Goal: Information Seeking & Learning: Learn about a topic

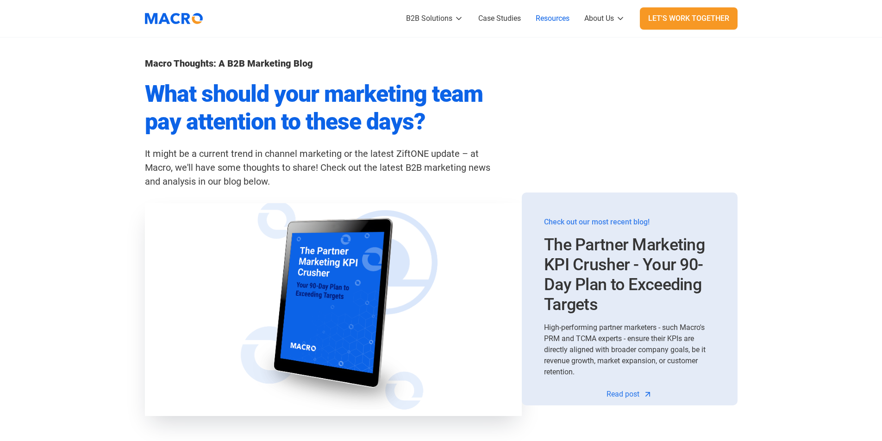
click at [381, 283] on img at bounding box center [332, 310] width 389 height 220
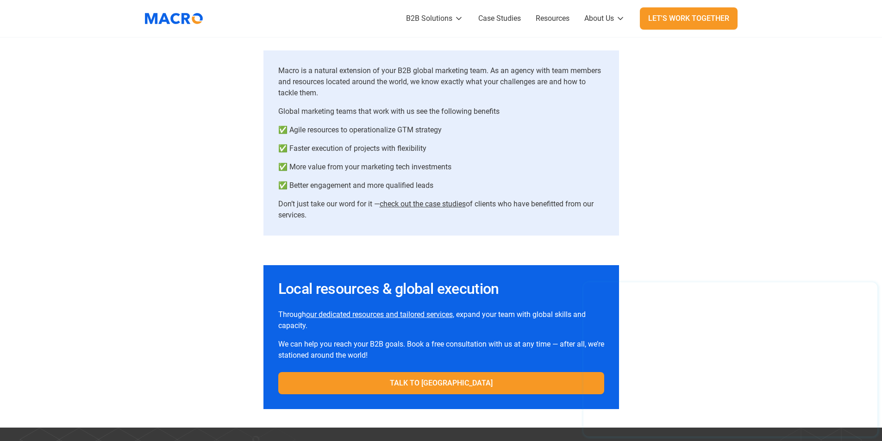
scroll to position [6358, 0]
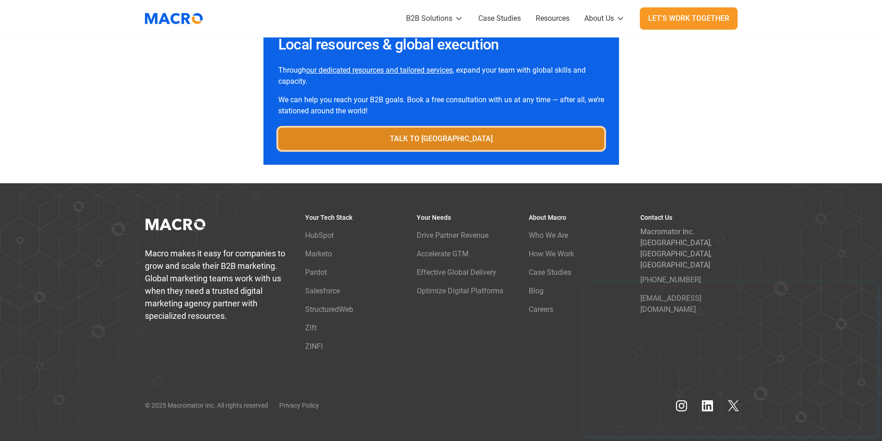
click at [460, 144] on link "TALK TO [GEOGRAPHIC_DATA]" at bounding box center [441, 139] width 326 height 22
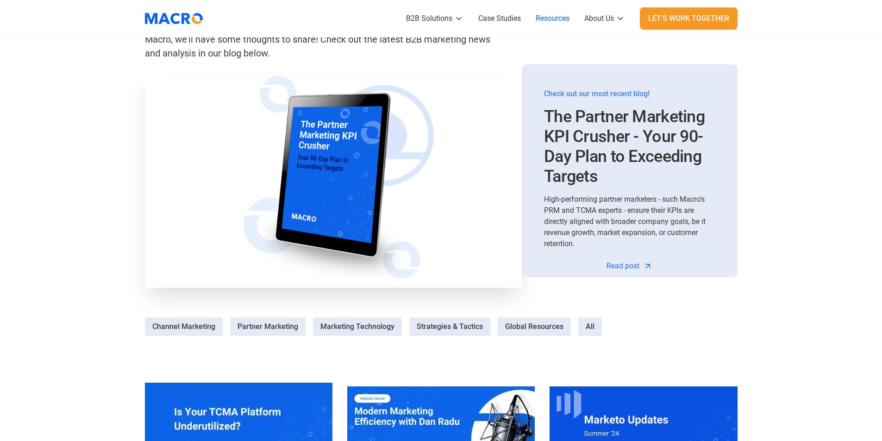
scroll to position [139, 0]
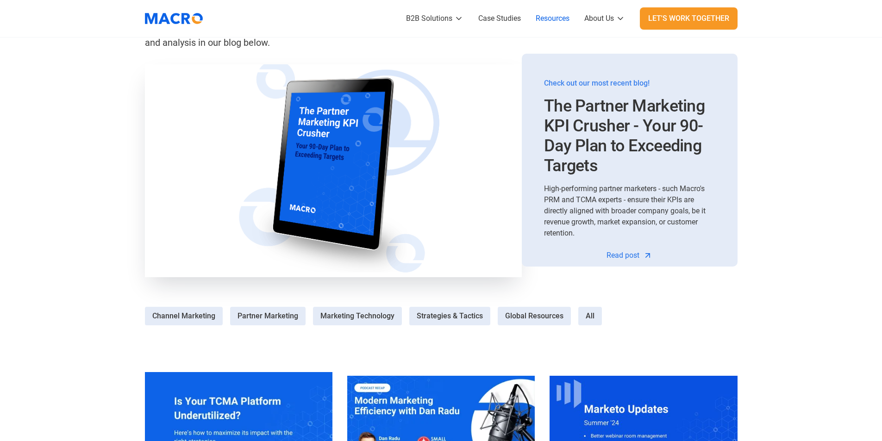
click at [319, 157] on img at bounding box center [333, 171] width 396 height 224
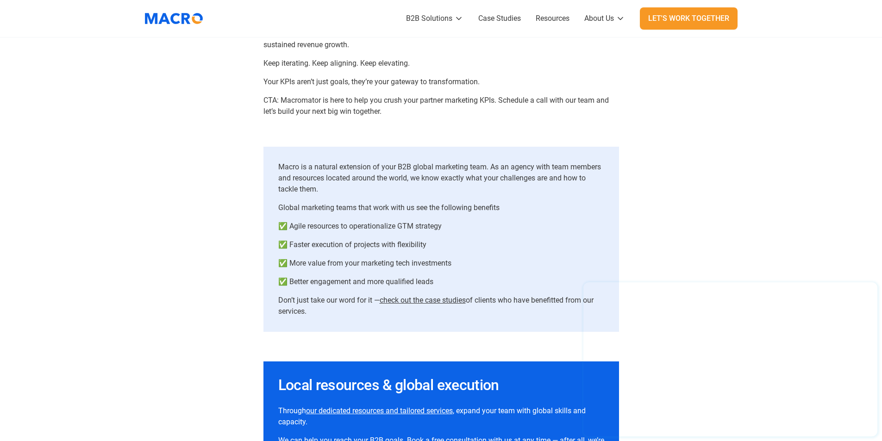
scroll to position [6358, 0]
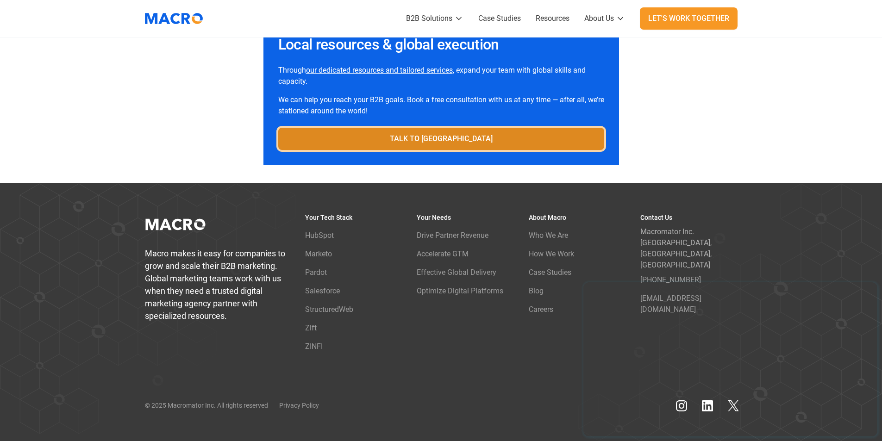
click at [418, 138] on link "TALK TO US" at bounding box center [441, 139] width 326 height 22
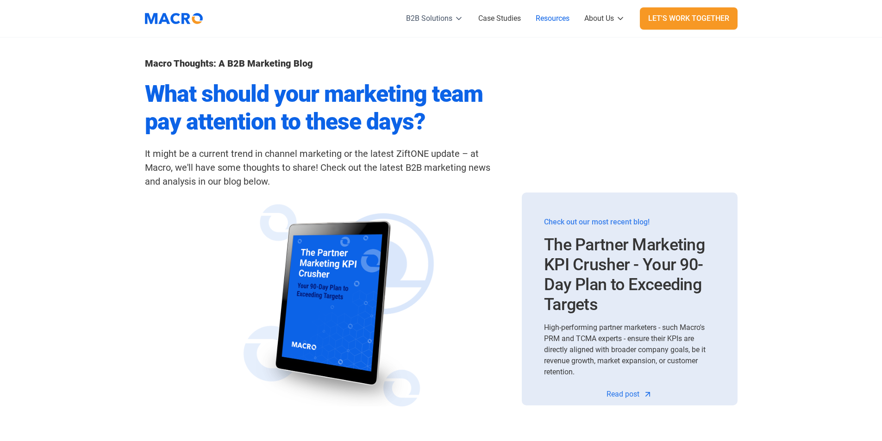
click at [455, 20] on icon at bounding box center [458, 18] width 9 height 9
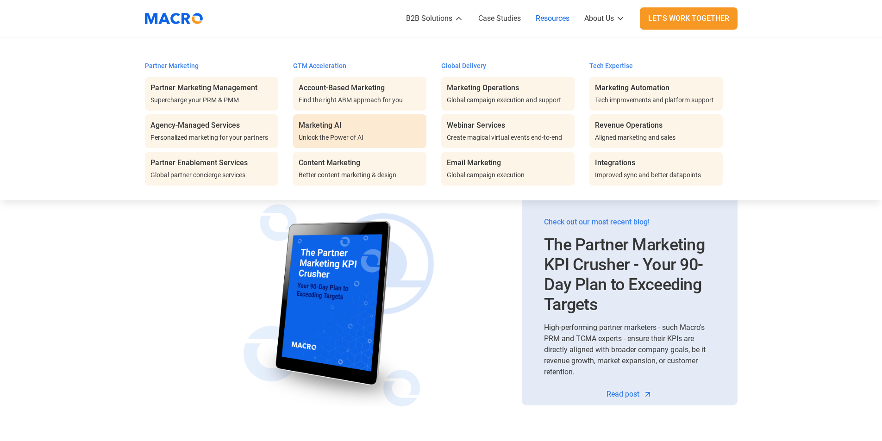
click at [370, 128] on div "Marketing AI Unlock the Power of AI" at bounding box center [360, 131] width 122 height 23
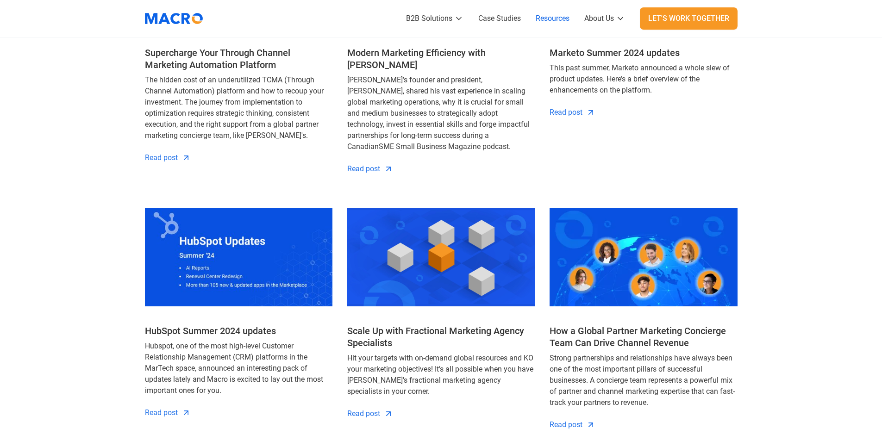
scroll to position [602, 0]
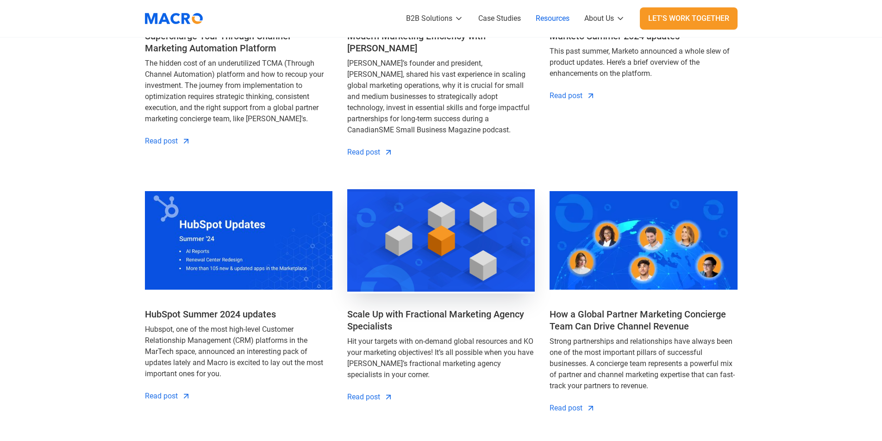
click at [454, 213] on img at bounding box center [440, 241] width 195 height 110
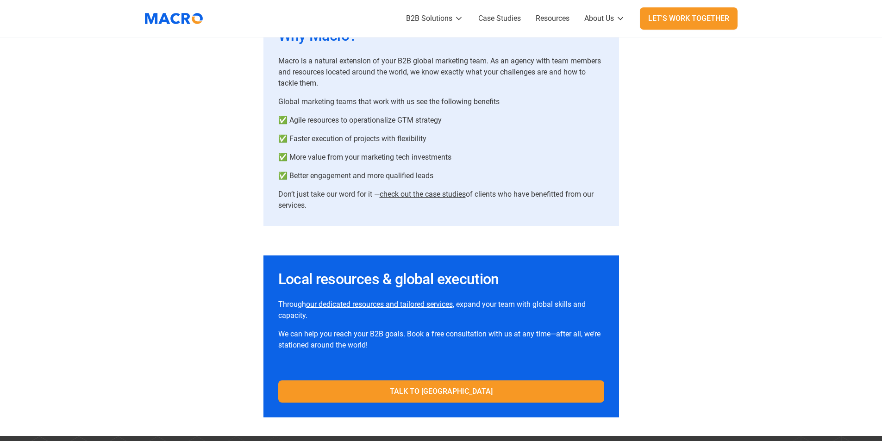
scroll to position [2884, 0]
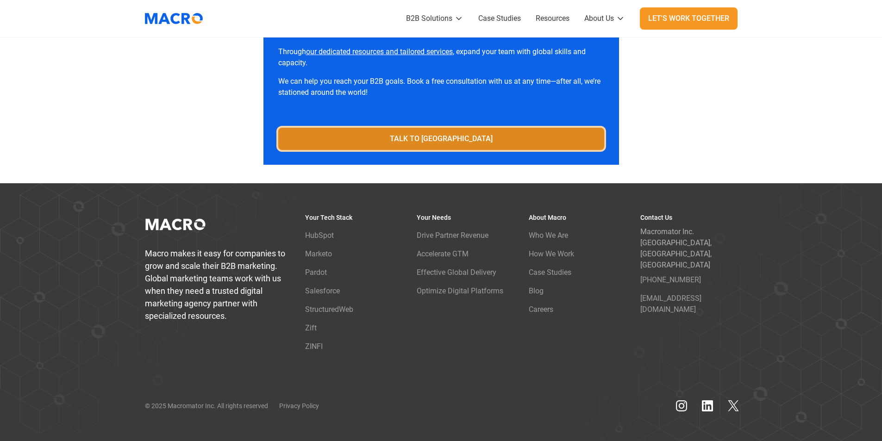
click at [463, 143] on link "TALK TO US" at bounding box center [441, 139] width 326 height 22
